Goal: Book appointment/travel/reservation

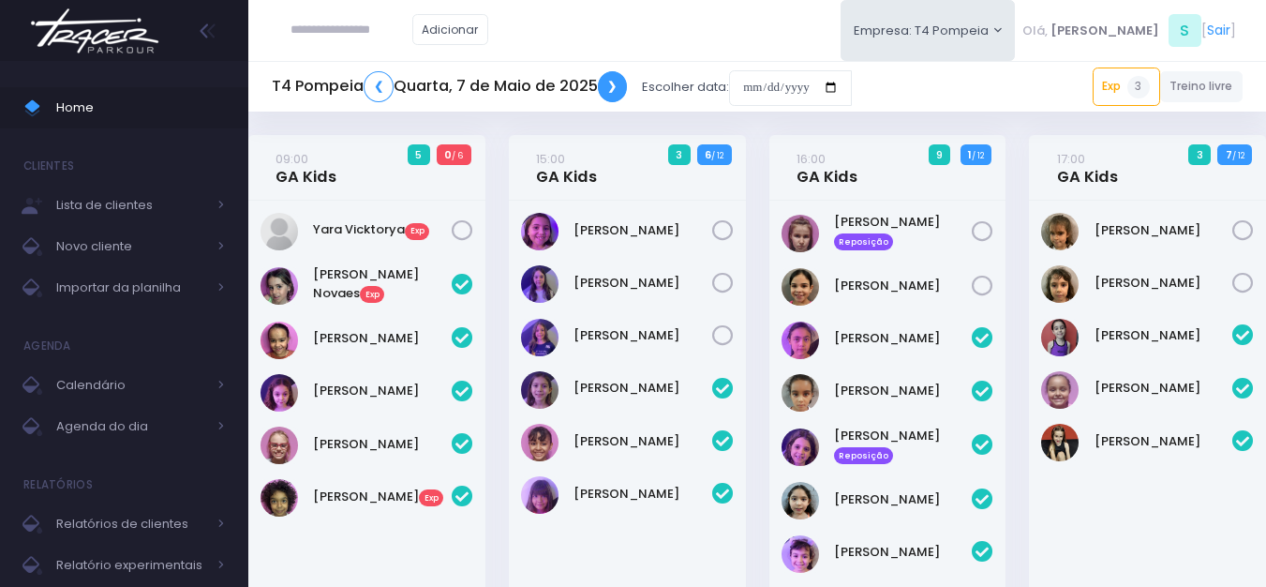
click at [613, 81] on link "❯" at bounding box center [613, 86] width 30 height 31
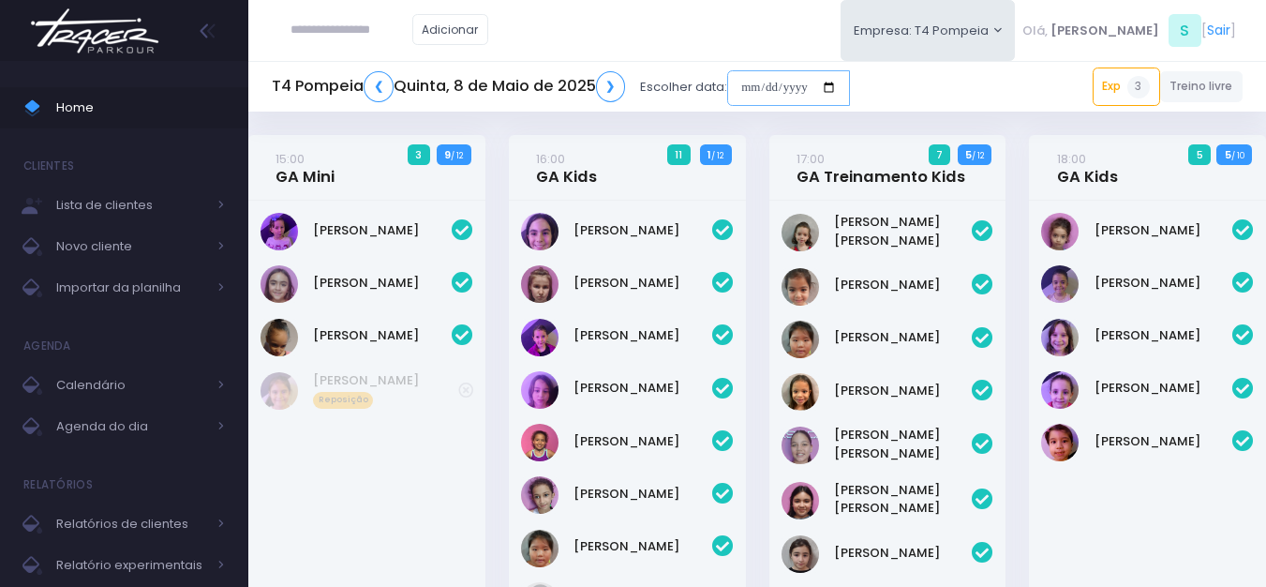
click at [753, 89] on input "date" at bounding box center [788, 88] width 123 height 36
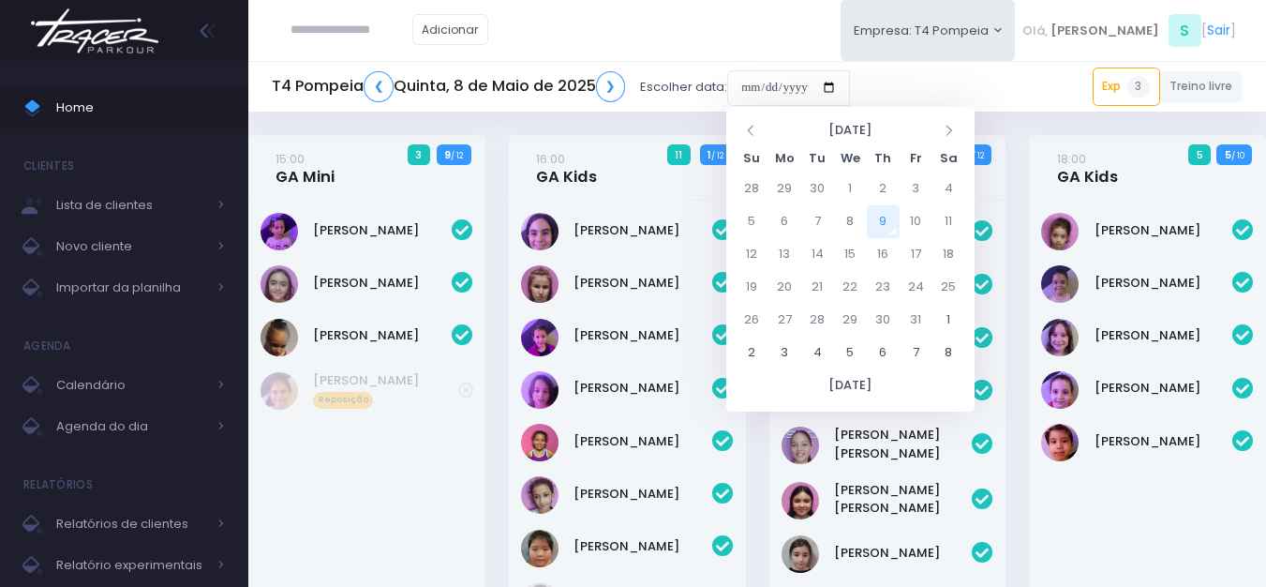
click at [886, 222] on td "9" at bounding box center [883, 221] width 33 height 33
type input "**********"
